Goal: Navigation & Orientation: Find specific page/section

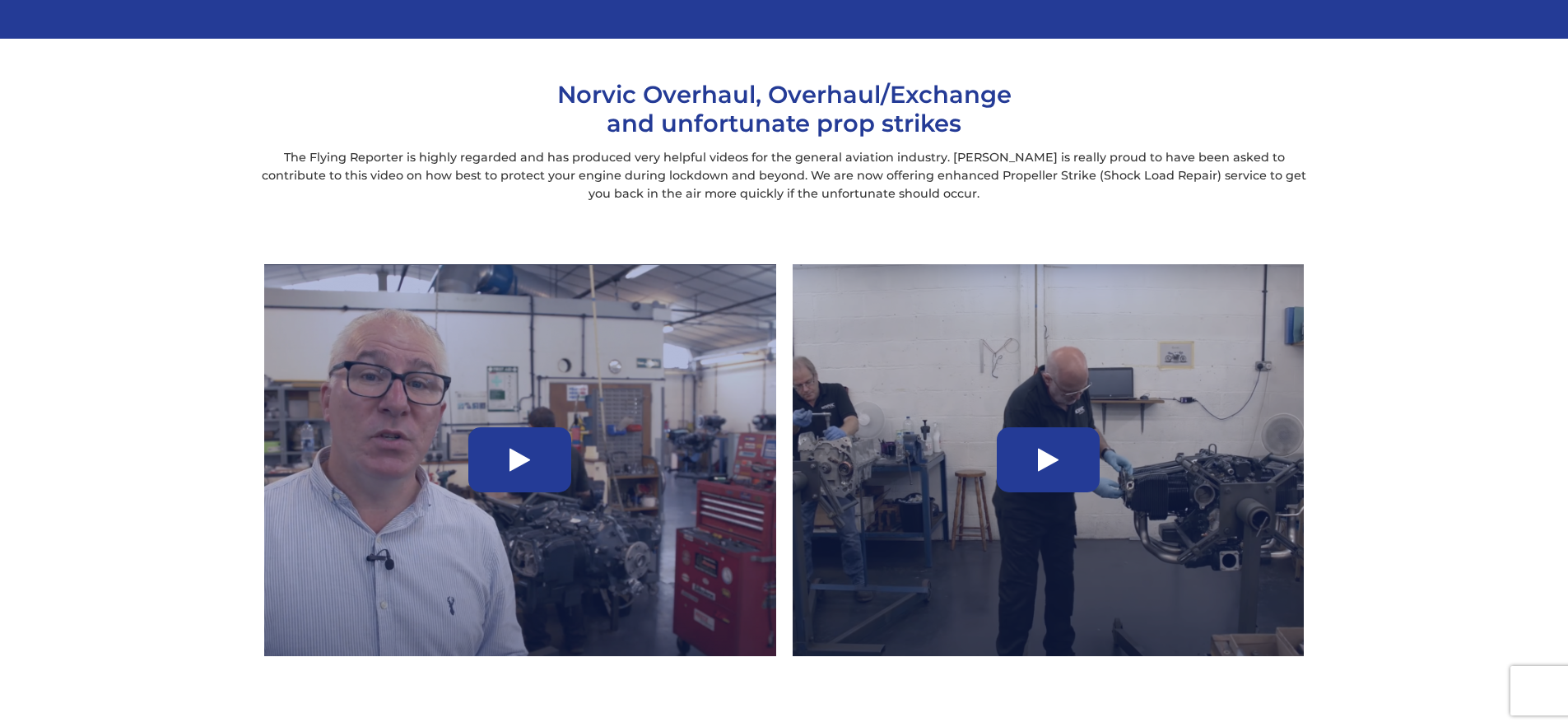
scroll to position [1076, 0]
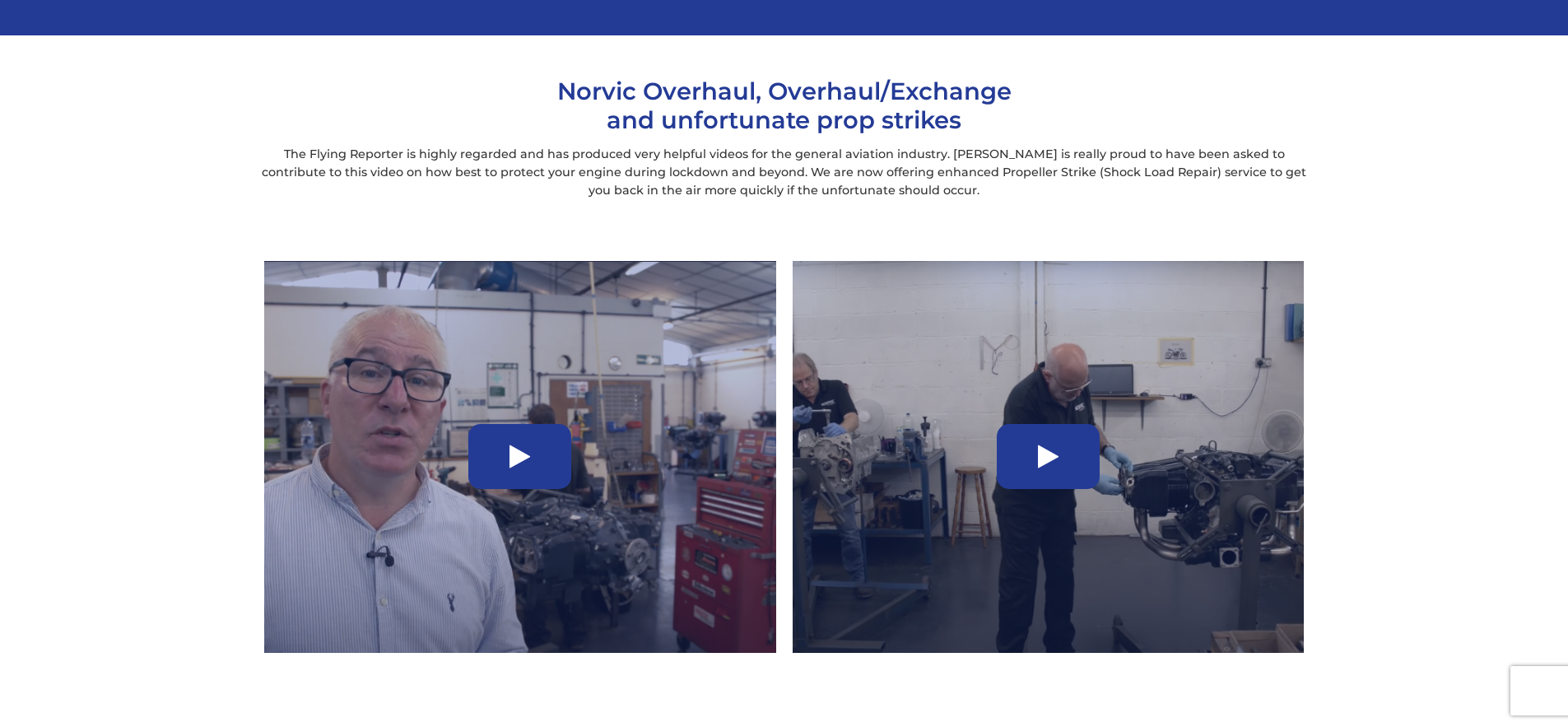
click at [1036, 462] on div at bounding box center [1048, 456] width 103 height 65
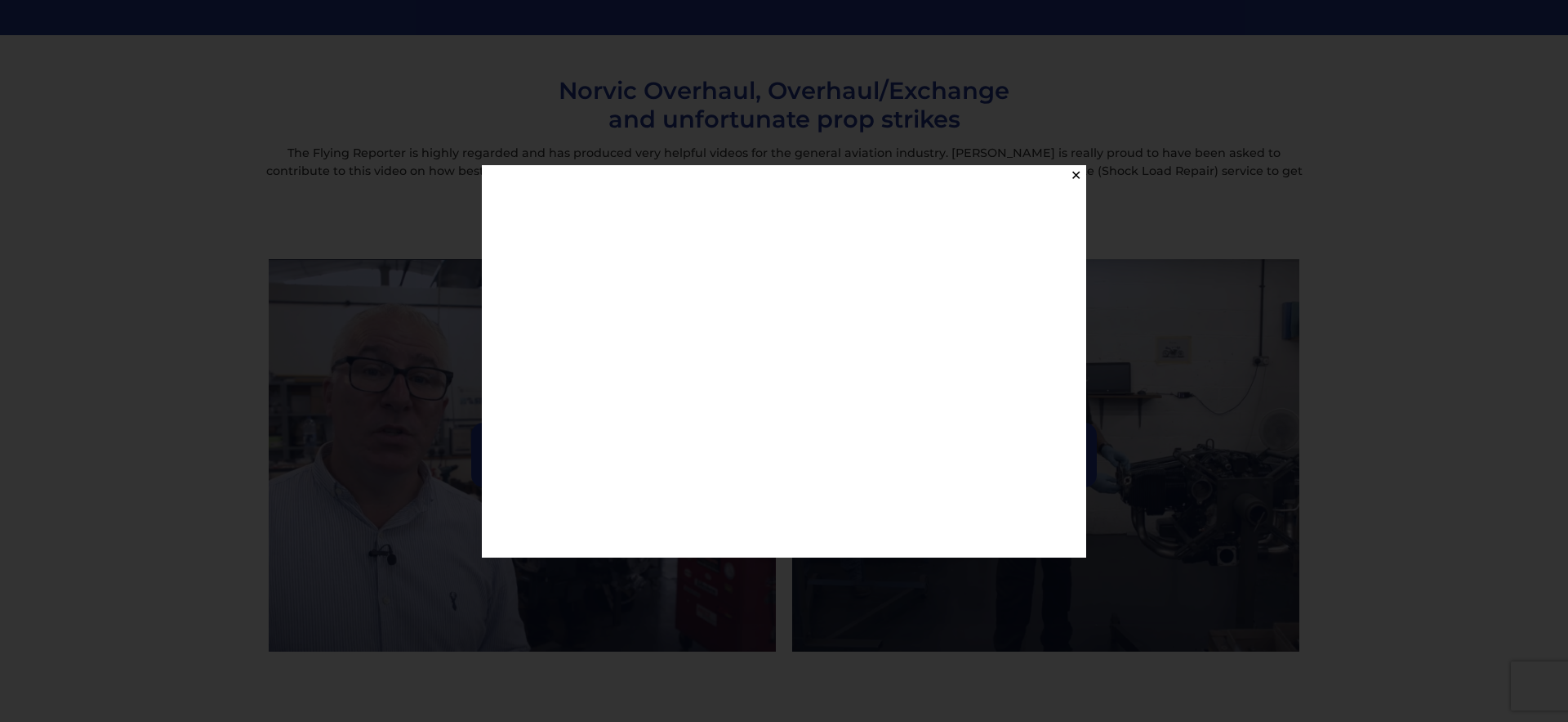
click at [1072, 174] on button "✕" at bounding box center [1076, 175] width 20 height 20
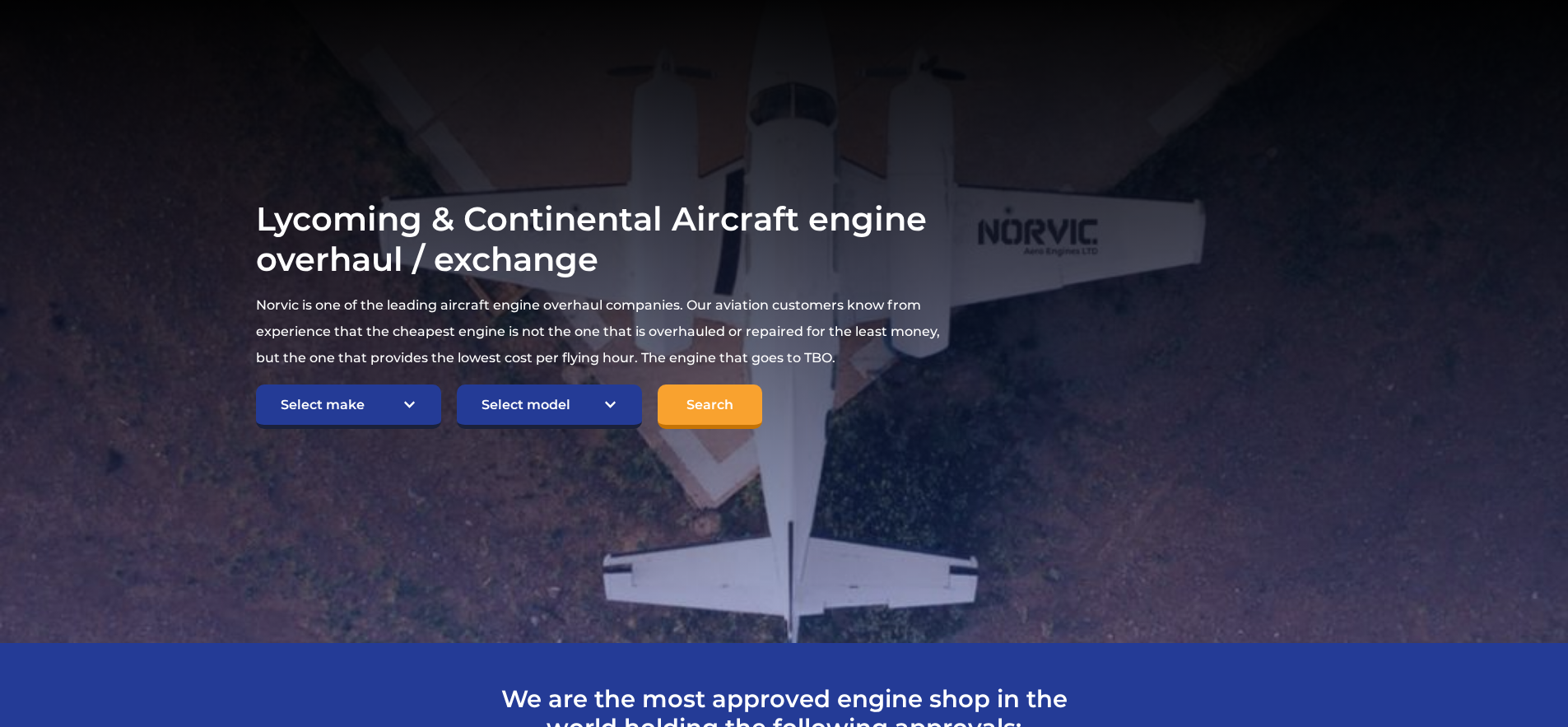
scroll to position [0, 0]
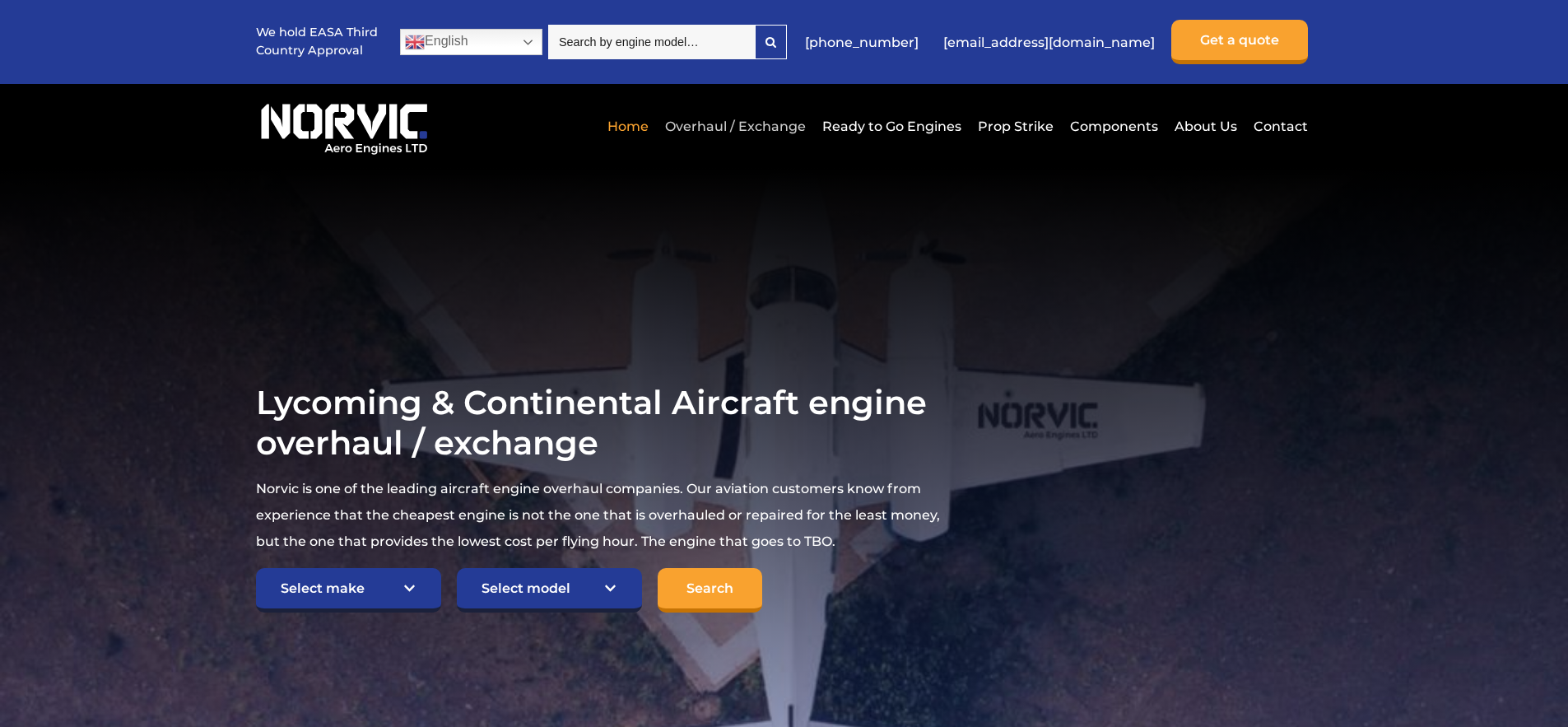
click at [772, 122] on link "Overhaul / Exchange" at bounding box center [735, 127] width 149 height 41
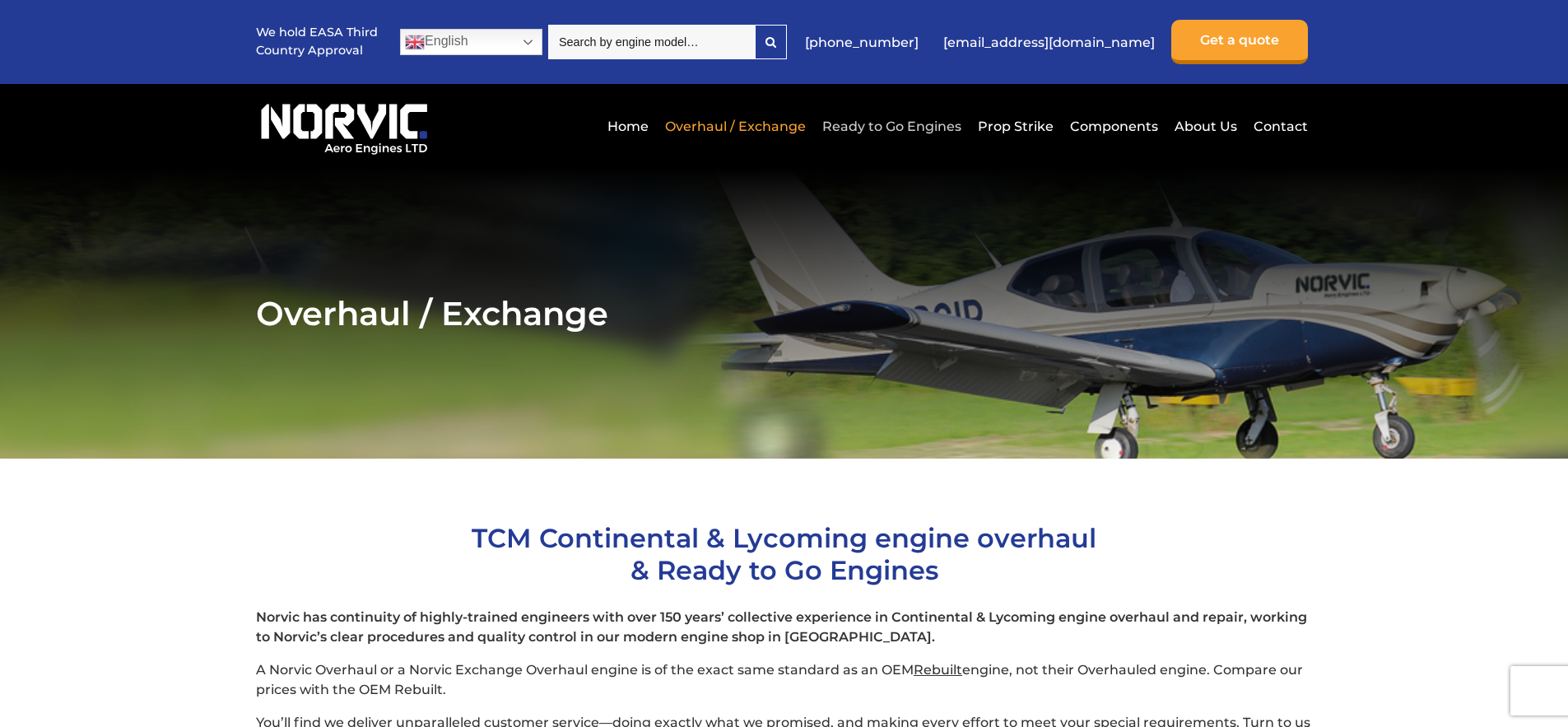
click at [902, 132] on link "Ready to Go Engines" at bounding box center [892, 127] width 147 height 41
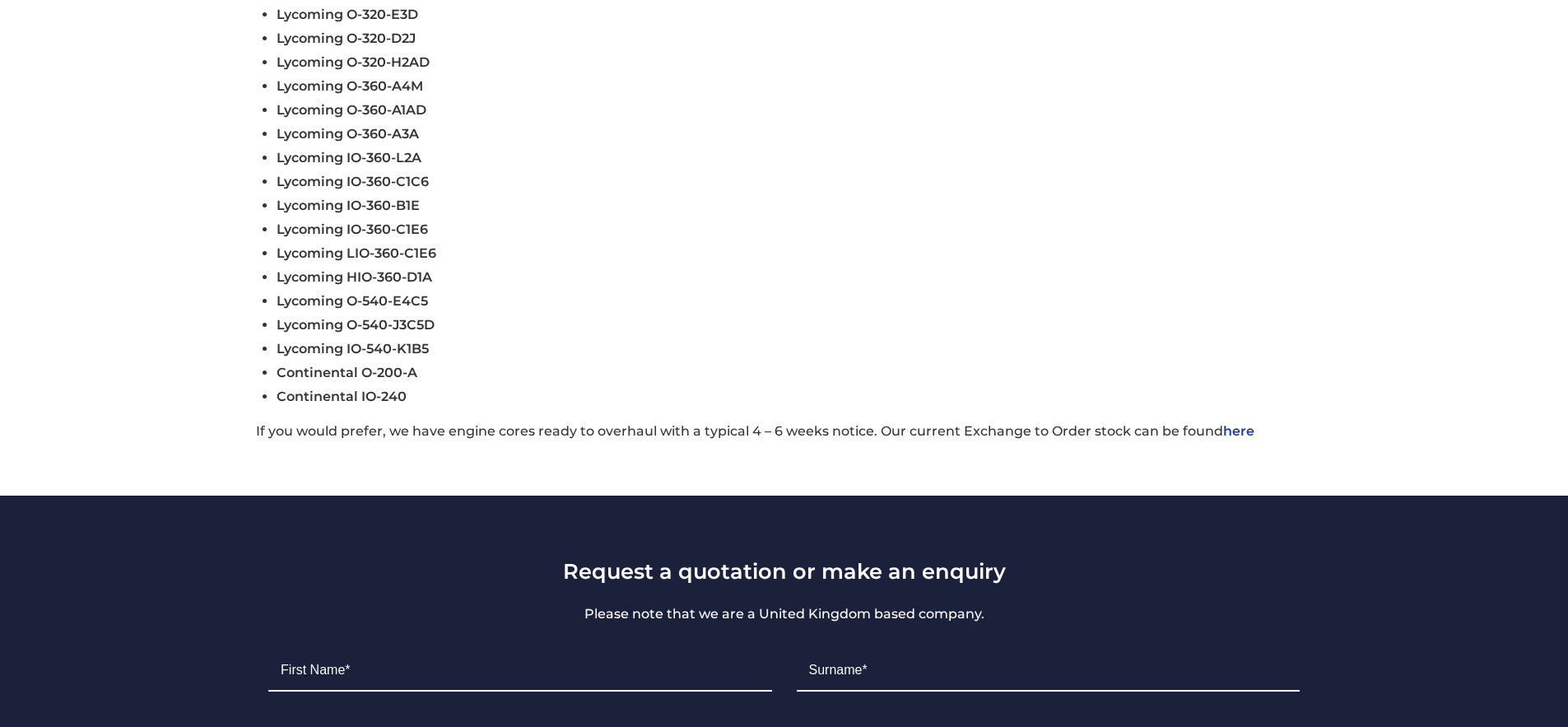
scroll to position [777, 0]
